Goal: Information Seeking & Learning: Check status

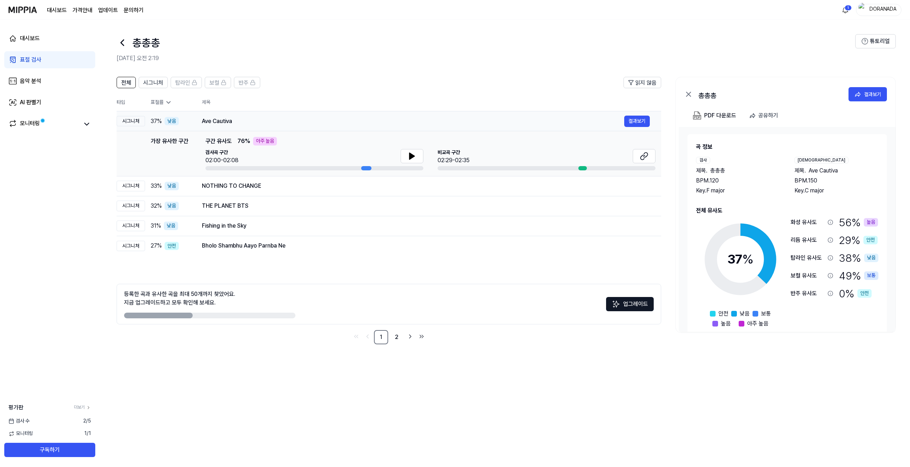
click at [221, 121] on div "Ave Cautiva" at bounding box center [413, 121] width 422 height 9
click at [631, 120] on button "결과보기" at bounding box center [637, 121] width 26 height 11
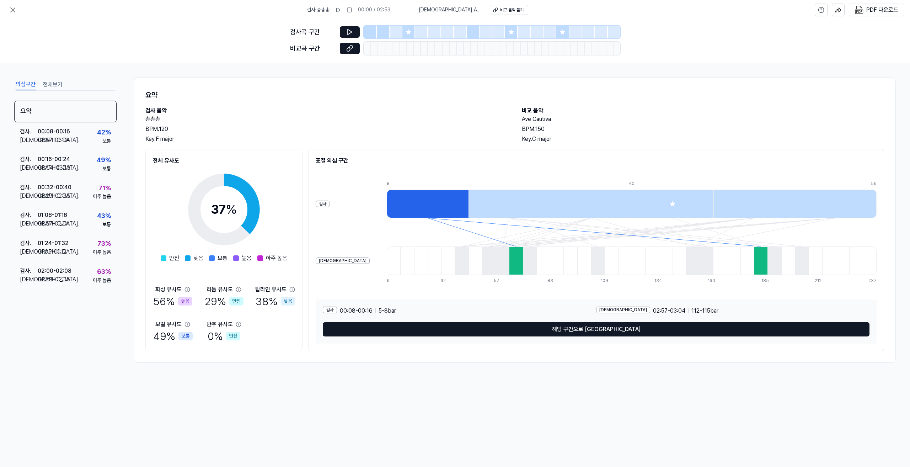
click at [222, 381] on div "검사 . 총총총 00:00 / 02:53 비교 . [GEOGRAPHIC_DATA] 음악 듣기 PDF 다운로드 검사곡 구간 [GEOGRAPHIC…" at bounding box center [455, 233] width 910 height 467
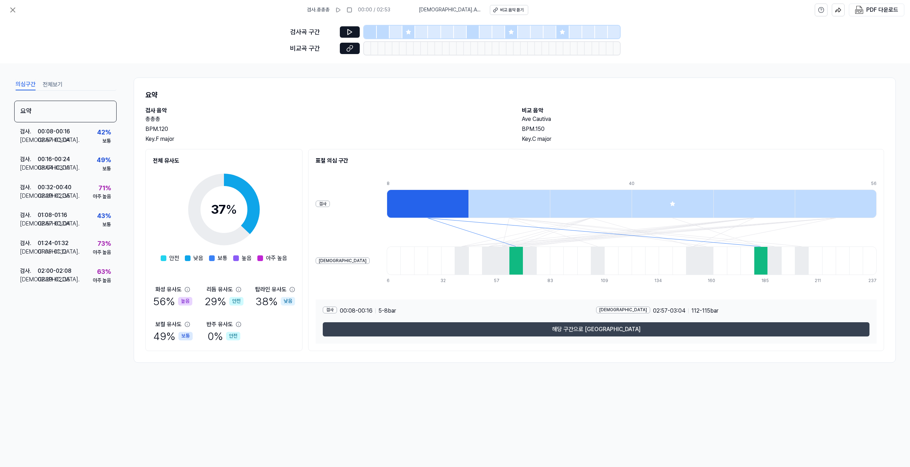
click at [448, 327] on button "해당 구간으로 [GEOGRAPHIC_DATA]" at bounding box center [596, 329] width 547 height 14
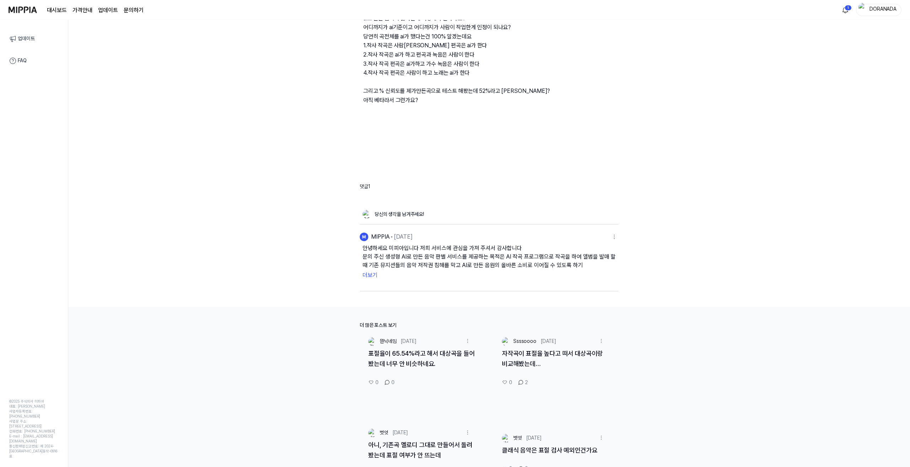
scroll to position [150, 0]
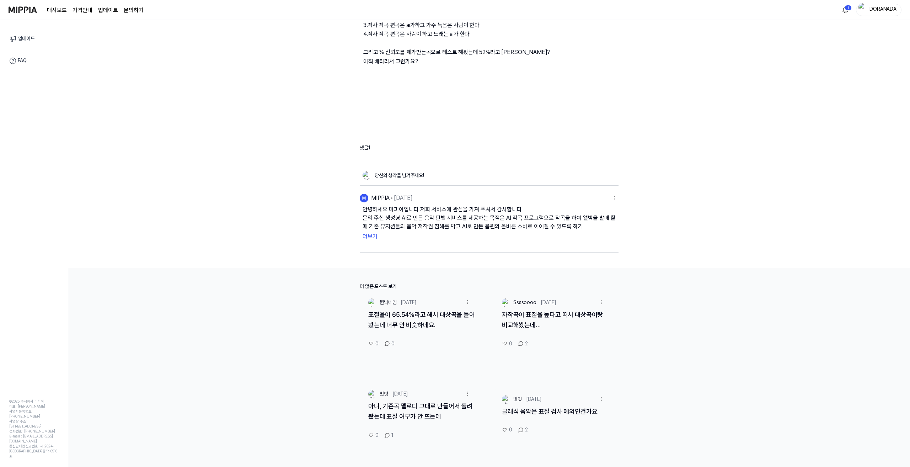
click at [388, 435] on img at bounding box center [387, 435] width 6 height 6
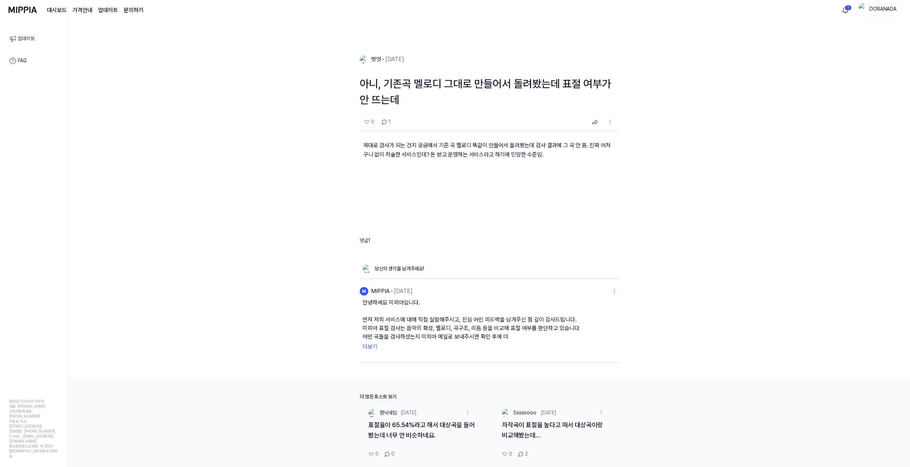
click at [363, 348] on button "더보기" at bounding box center [489, 346] width 253 height 11
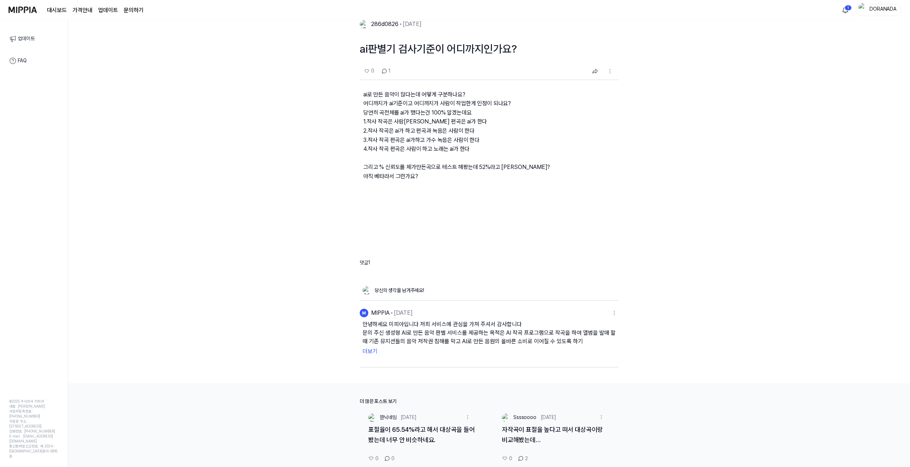
scroll to position [142, 0]
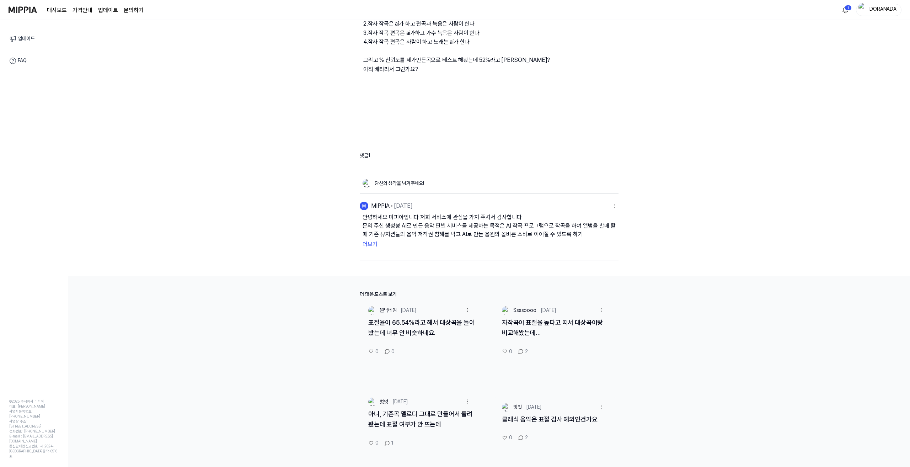
click at [525, 352] on div "2" at bounding box center [523, 351] width 10 height 7
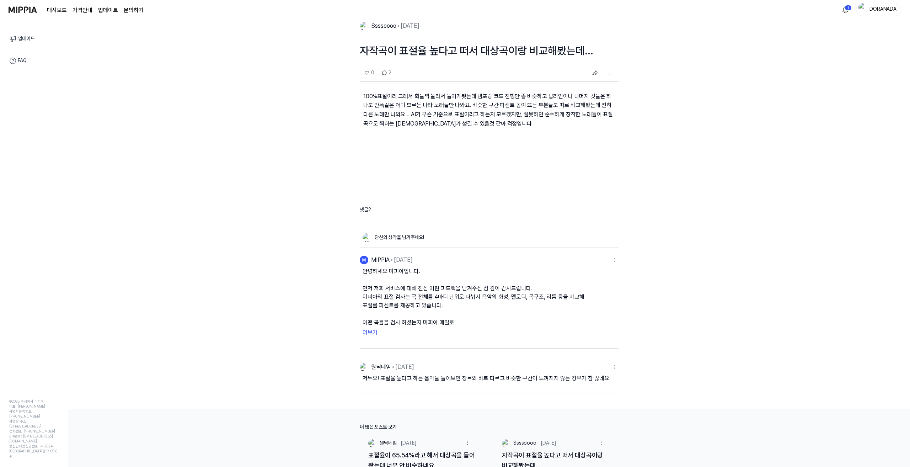
scroll to position [71, 0]
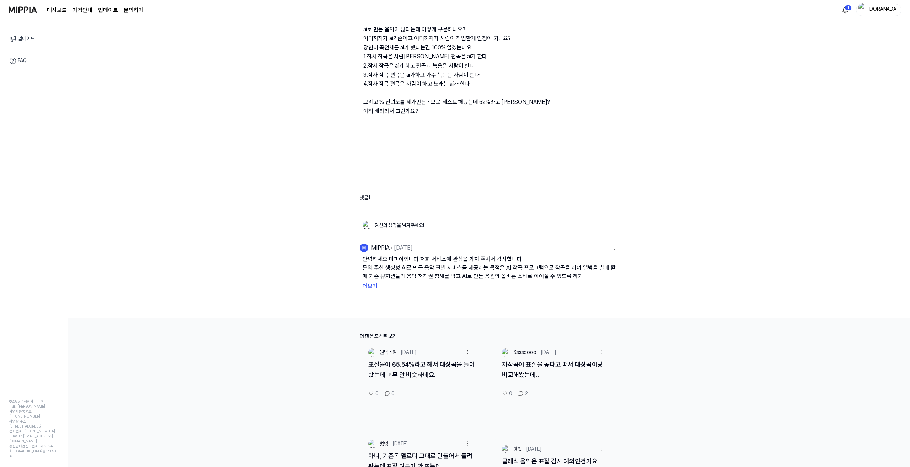
scroll to position [8, 0]
